Goal: Information Seeking & Learning: Find specific fact

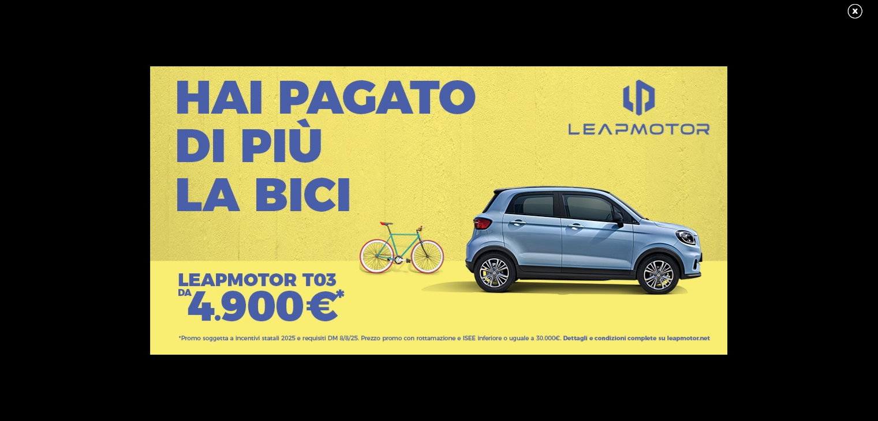
click at [852, 10] on link at bounding box center [860, 11] width 29 height 17
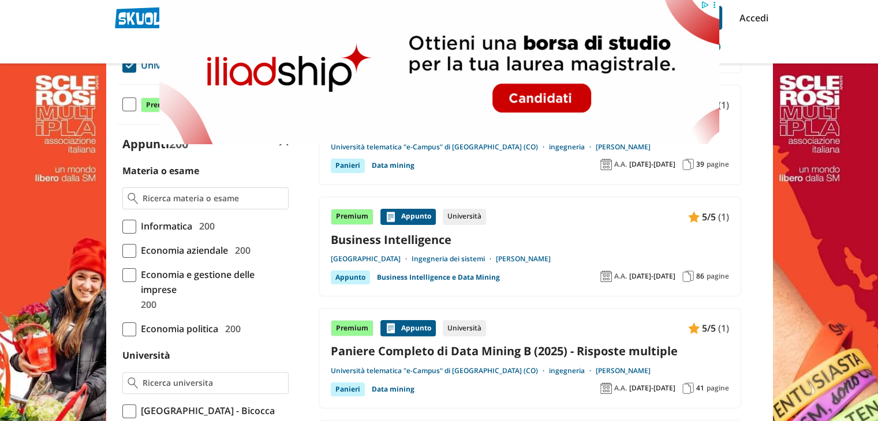
scroll to position [215, 0]
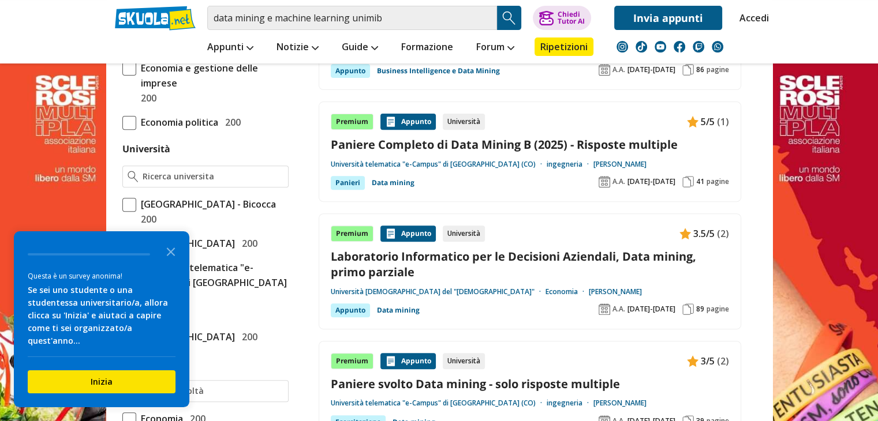
scroll to position [449, 0]
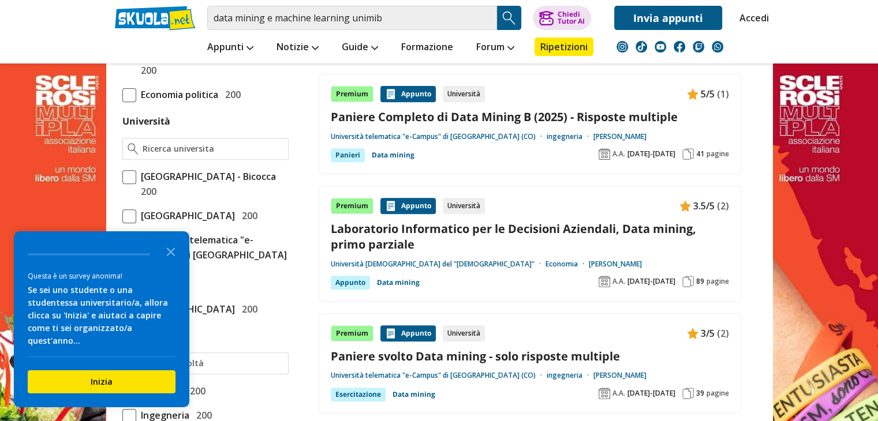
click at [137, 183] on span "[GEOGRAPHIC_DATA] - Bicocca" at bounding box center [206, 176] width 140 height 15
click at [122, 184] on input "Università degli Studi di Milano - Bicocca 200" at bounding box center [122, 184] width 0 height 0
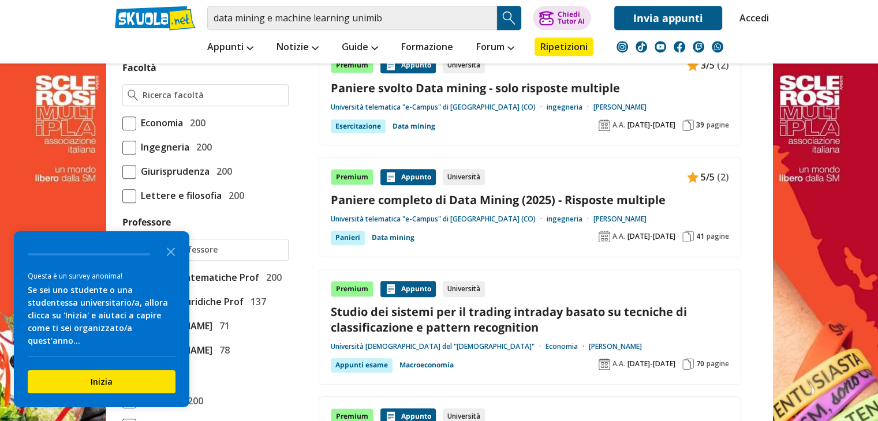
scroll to position [734, 0]
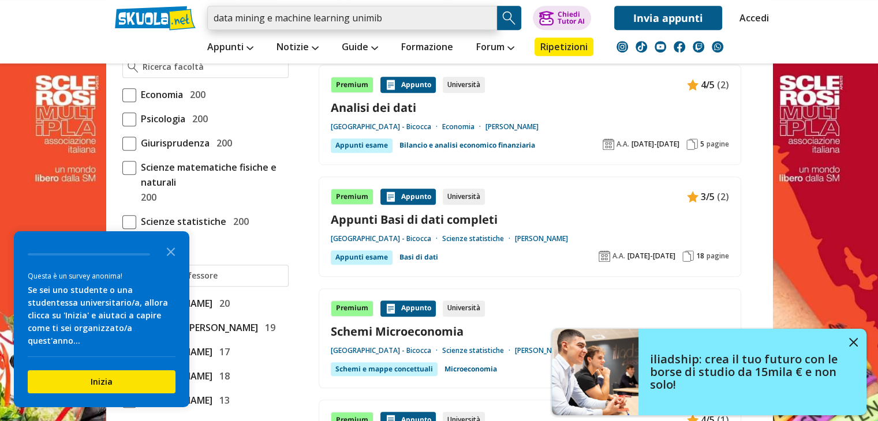
scroll to position [682, 0]
drag, startPoint x: 413, startPoint y: 13, endPoint x: 159, endPoint y: 10, distance: 253.9
click at [159, 10] on div "data mining e machine learning unimib Trova un tutor esperto su questo argoment…" at bounding box center [439, 15] width 666 height 30
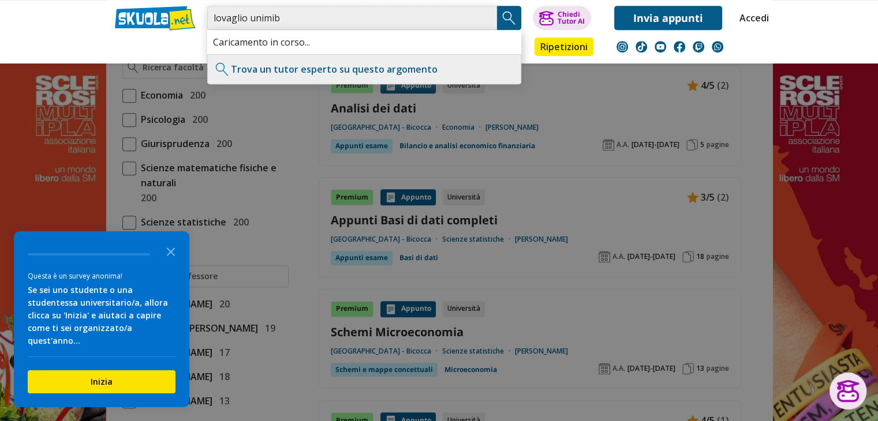
type input "lovaglio unimib"
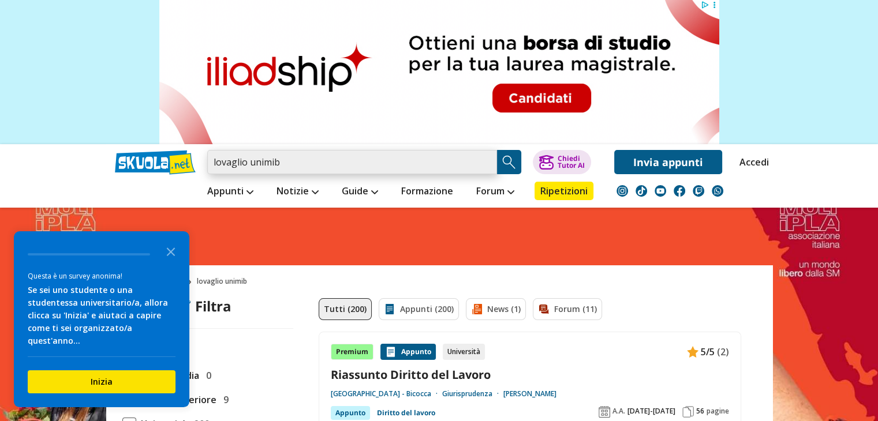
click at [215, 162] on input "lovaglio unimib" at bounding box center [352, 162] width 290 height 24
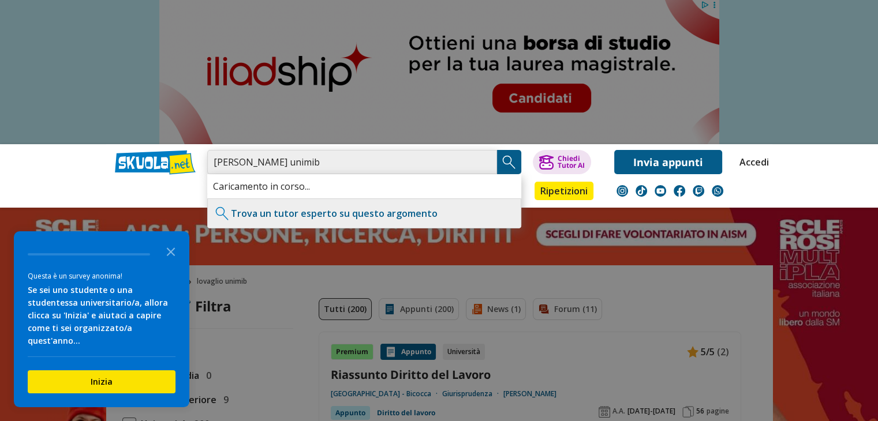
type input "[PERSON_NAME] unimib"
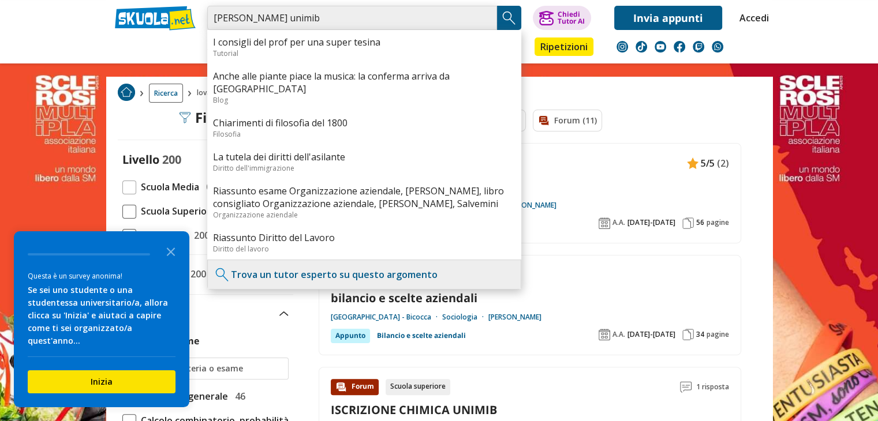
scroll to position [249, 0]
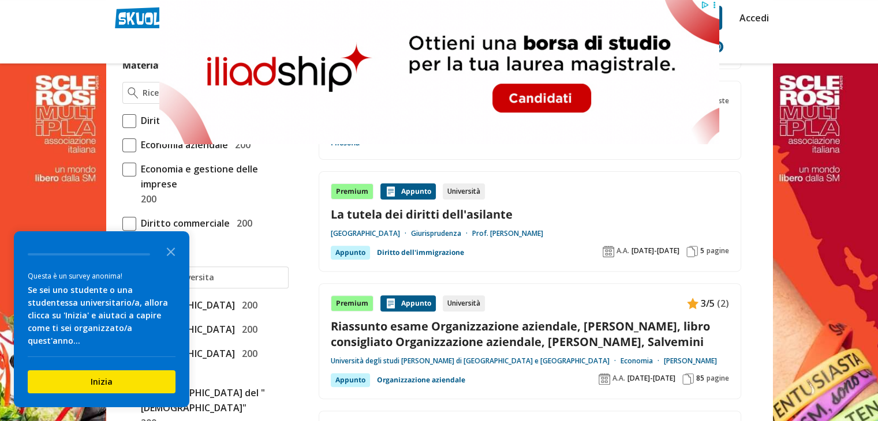
scroll to position [418, 0]
